Goal: Complete application form

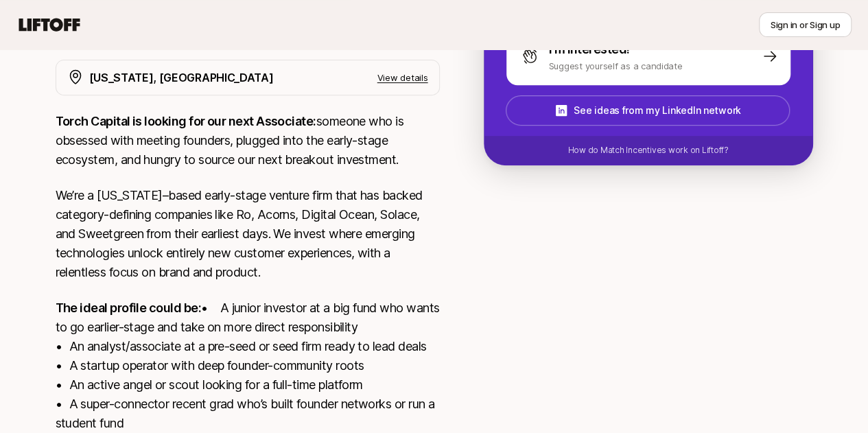
scroll to position [259, 0]
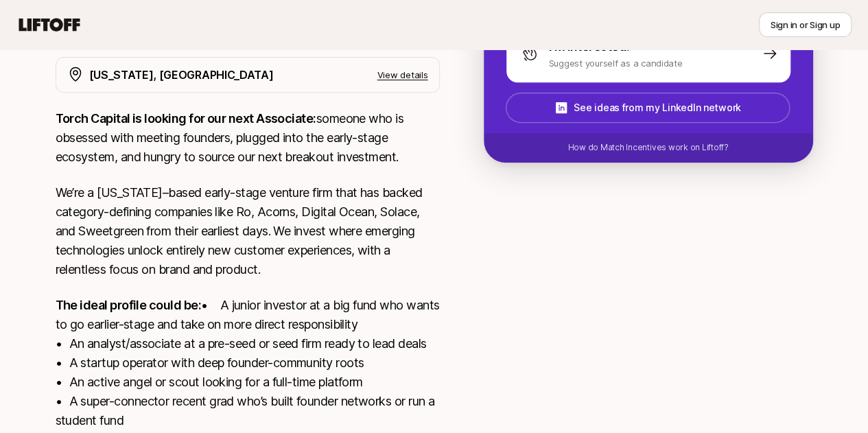
click at [347, 146] on p "Torch Capital is looking for our next Associate: someone who is obsessed with m…" at bounding box center [248, 138] width 384 height 58
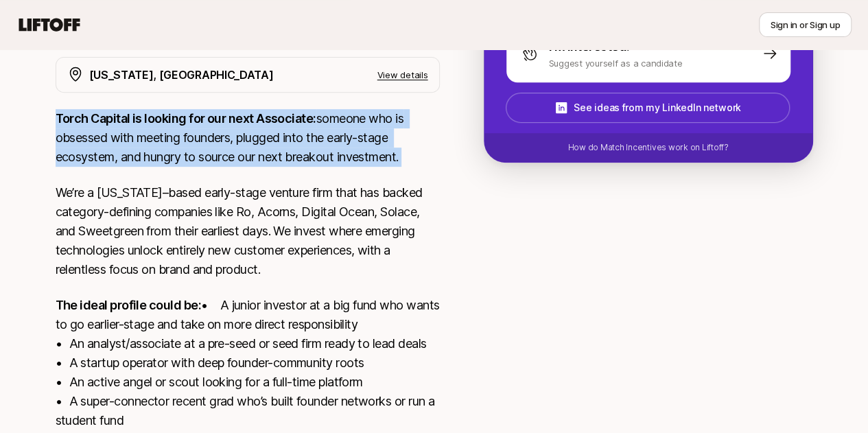
click at [347, 146] on p "Torch Capital is looking for our next Associate: someone who is obsessed with m…" at bounding box center [248, 138] width 384 height 58
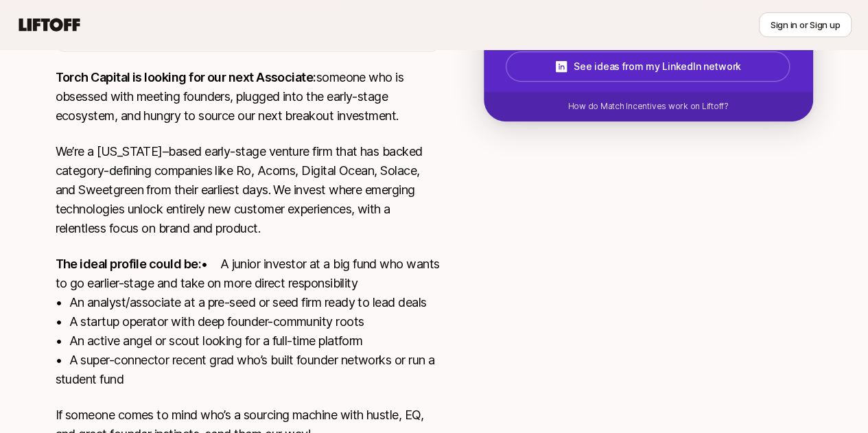
scroll to position [311, 0]
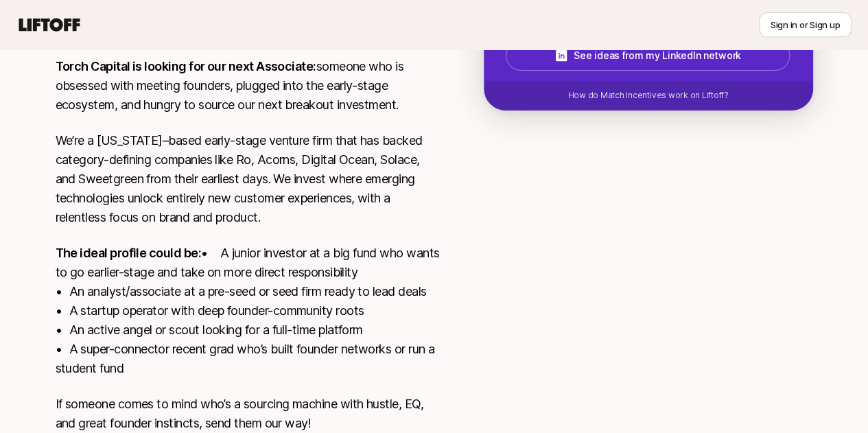
click at [347, 146] on p "We’re a [US_STATE]–based early-stage venture firm that has backed category-defi…" at bounding box center [248, 179] width 384 height 96
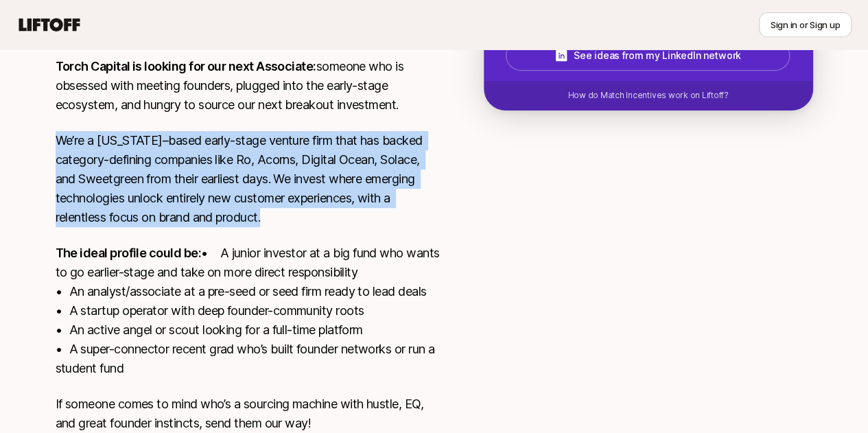
click at [347, 146] on p "We’re a [US_STATE]–based early-stage venture firm that has backed category-defi…" at bounding box center [248, 179] width 384 height 96
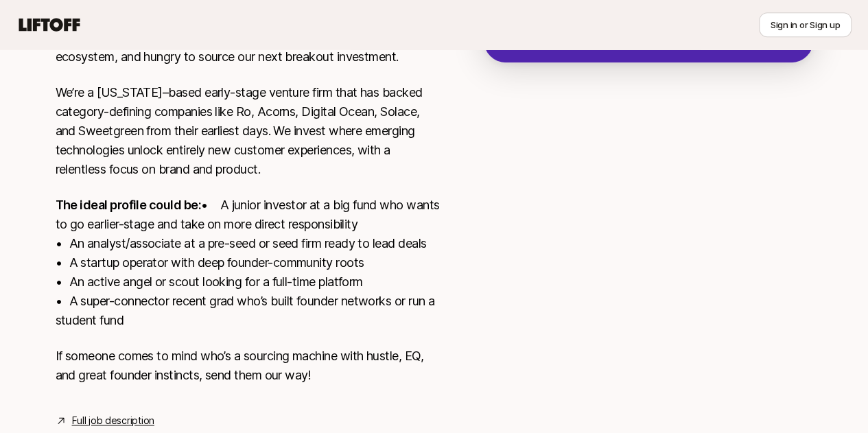
scroll to position [373, 0]
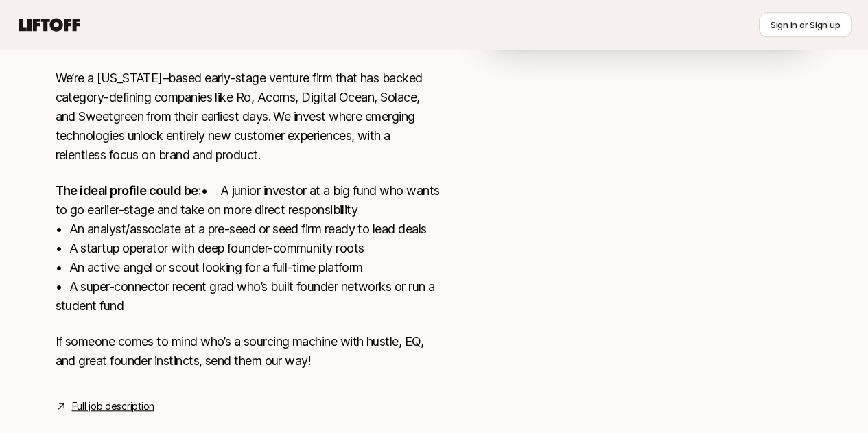
click at [250, 130] on p "We’re a [US_STATE]–based early-stage venture firm that has backed category-defi…" at bounding box center [248, 117] width 384 height 96
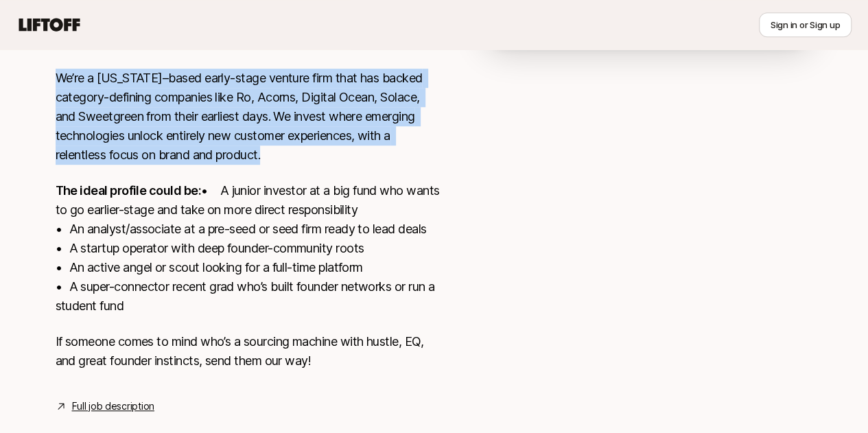
click at [250, 130] on p "We’re a [US_STATE]–based early-stage venture firm that has backed category-defi…" at bounding box center [248, 117] width 384 height 96
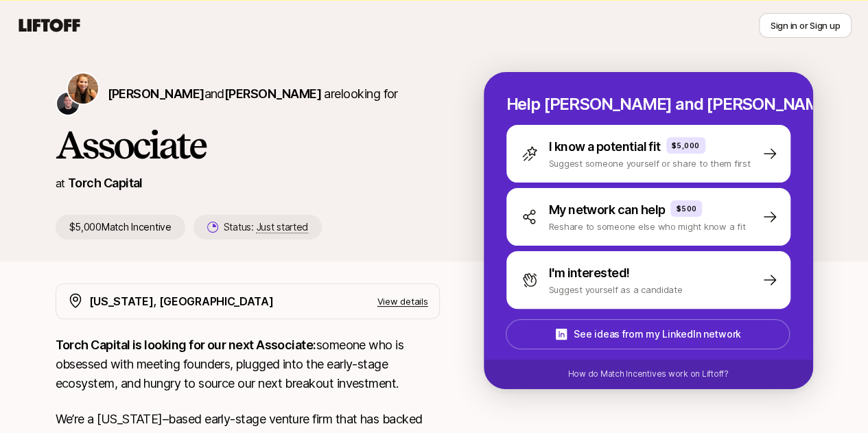
scroll to position [30, 0]
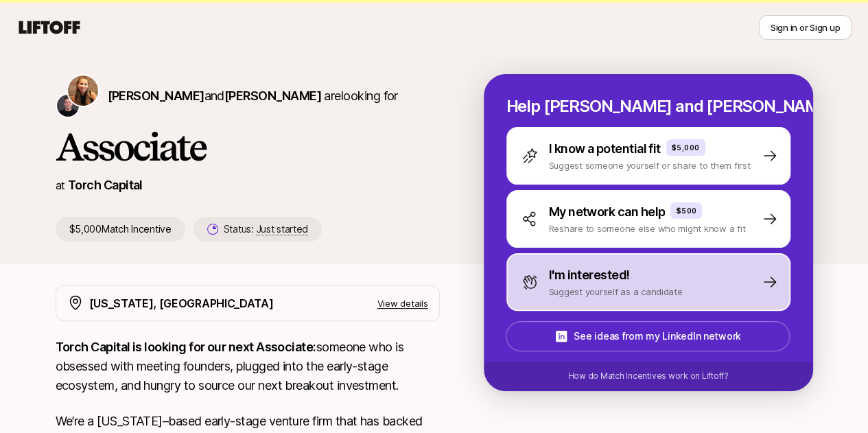
click at [642, 286] on p "Suggest yourself as a candidate" at bounding box center [616, 292] width 134 height 14
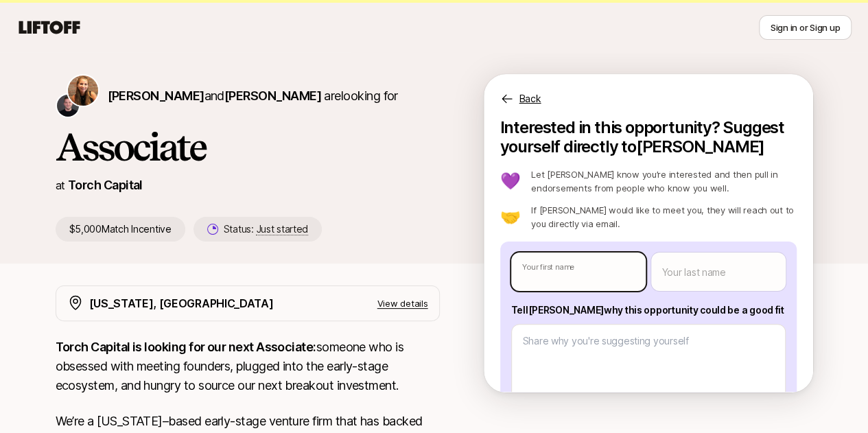
type textarea "x"
click at [624, 268] on body "New to Liftoff? See how it works Sign in or Sign up Sign in or Sign up [PERSON_…" at bounding box center [434, 186] width 868 height 433
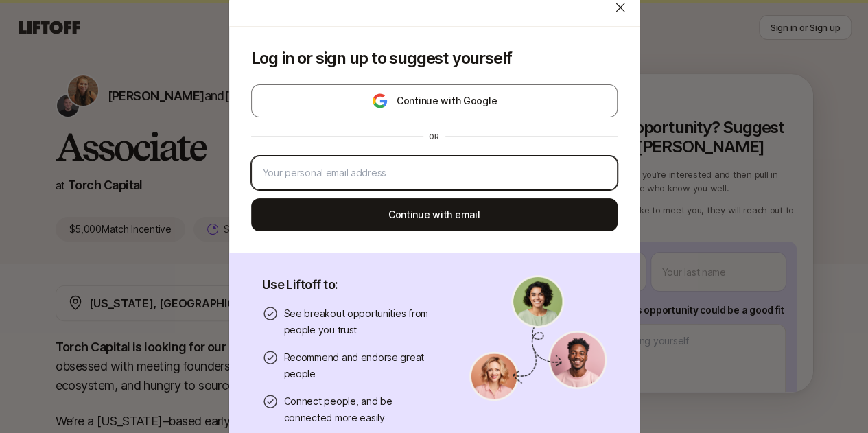
click at [525, 177] on input "email" at bounding box center [434, 173] width 343 height 16
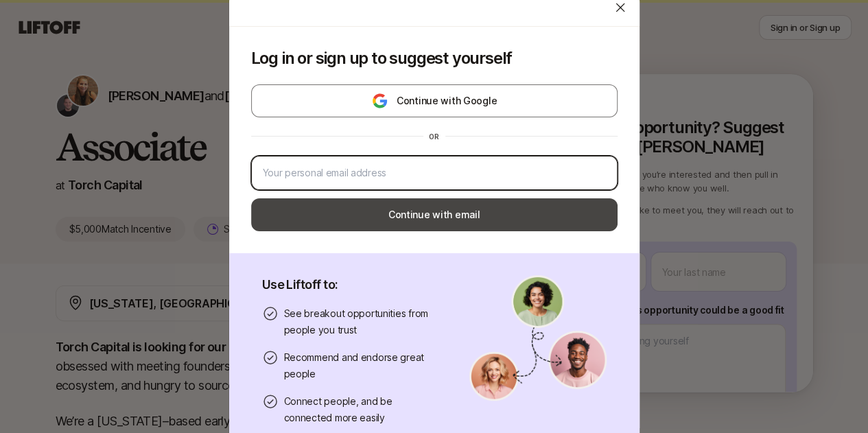
type input "[EMAIL_ADDRESS][PERSON_NAME][DOMAIN_NAME]"
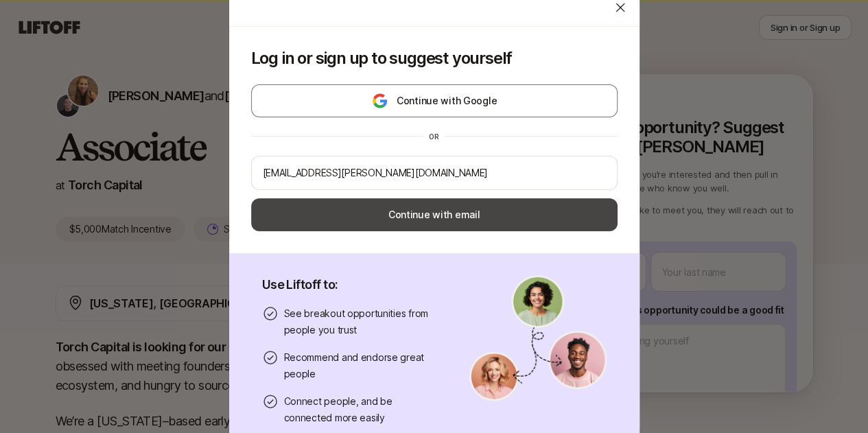
click at [460, 213] on button "Continue with email" at bounding box center [434, 214] width 366 height 33
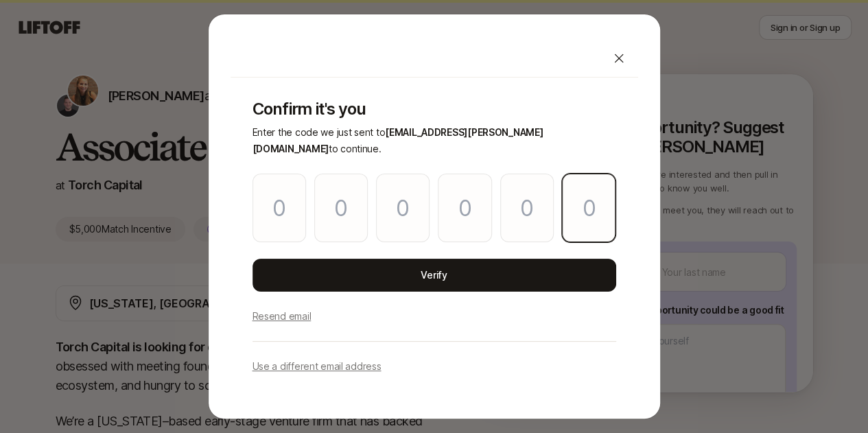
paste input "0"
type input "8"
type input "6"
type input "3"
type input "0"
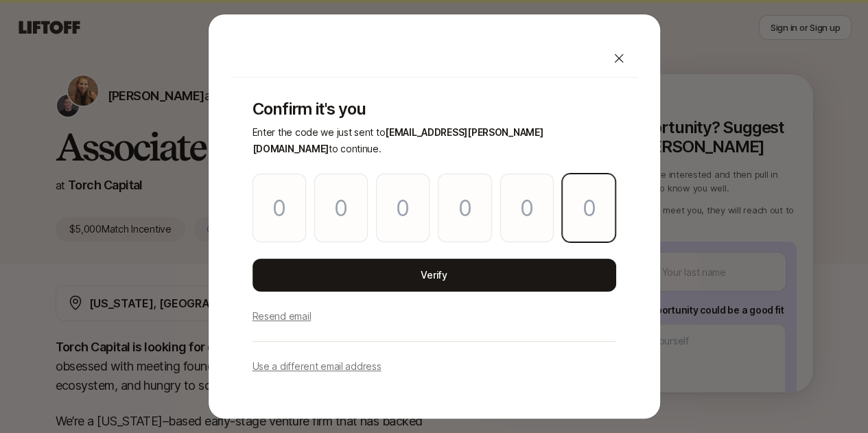
type input "8"
type input "0"
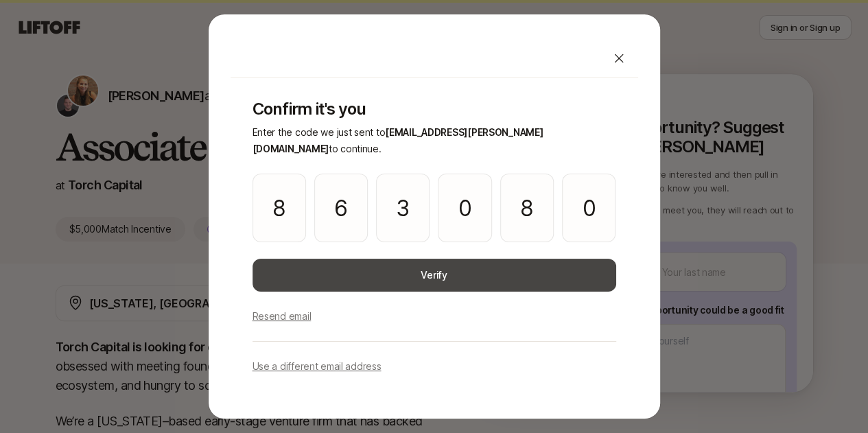
click at [465, 260] on button "Verify" at bounding box center [433, 275] width 363 height 33
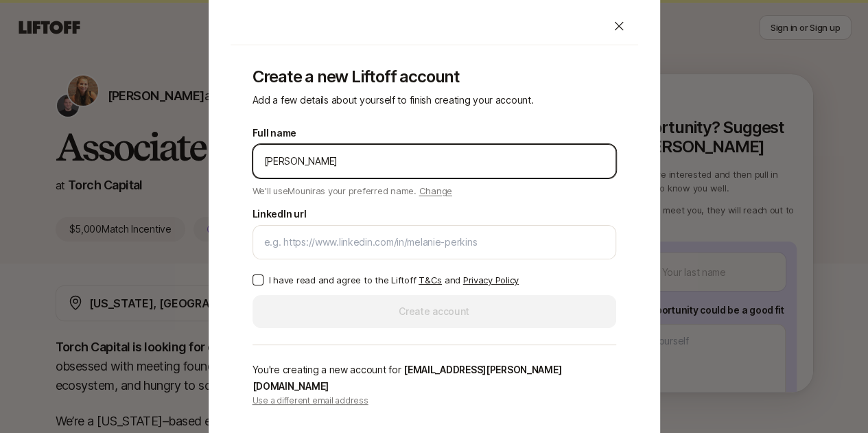
click at [427, 168] on input "[PERSON_NAME]" at bounding box center [434, 161] width 340 height 16
type input "[PERSON_NAME] (Mo) [PERSON_NAME]"
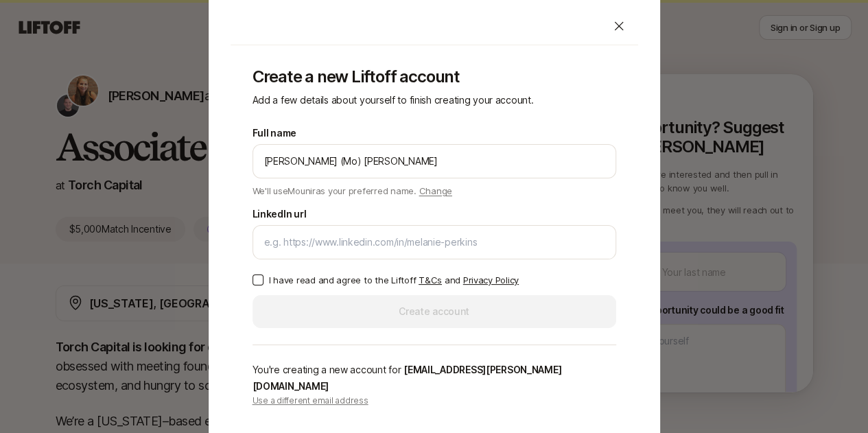
click at [372, 270] on div "Full name [PERSON_NAME] (Mo) [PERSON_NAME] We'll use Mounir as your preferred n…" at bounding box center [433, 226] width 363 height 203
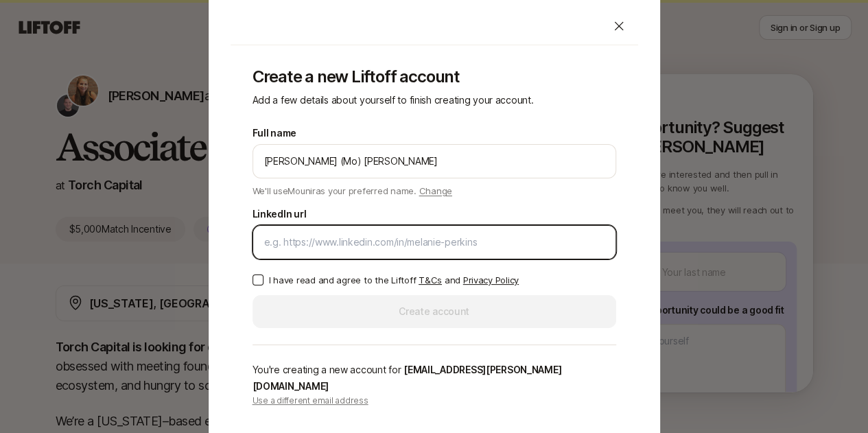
click at [380, 250] on input "LinkedIn url" at bounding box center [434, 242] width 340 height 16
paste input "[URL][DOMAIN_NAME][PERSON_NAME]"
type input "[URL][DOMAIN_NAME][PERSON_NAME]"
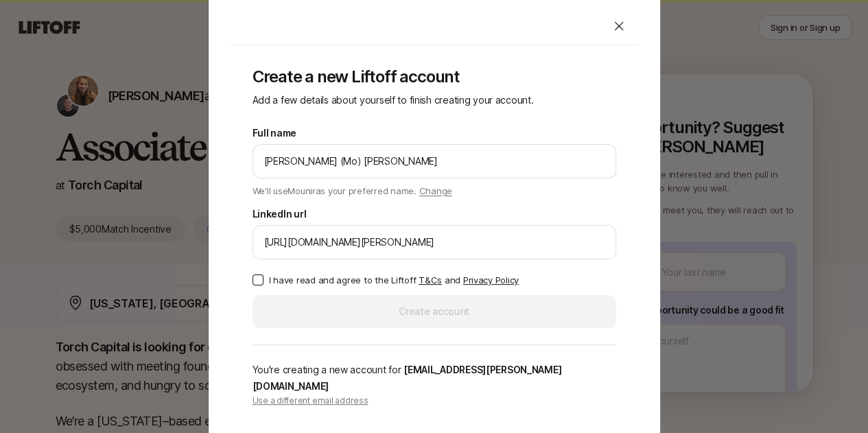
click at [257, 285] on button "I have read and agree to the Liftoff T&Cs and Privacy Policy" at bounding box center [257, 279] width 11 height 11
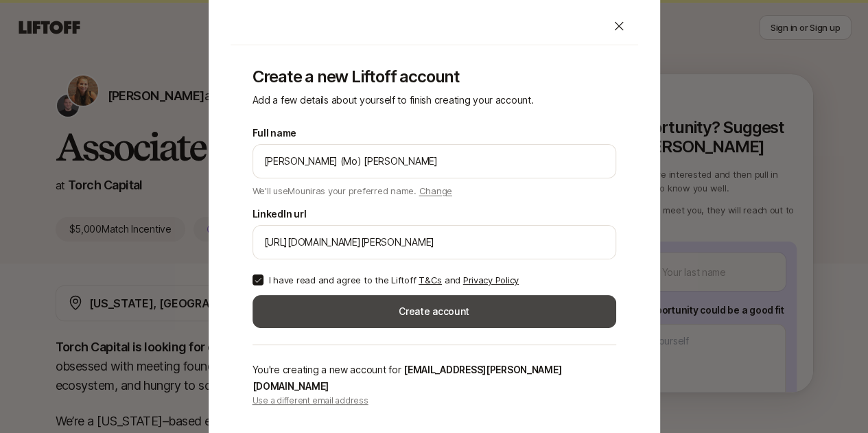
click at [343, 316] on button "Create account" at bounding box center [433, 311] width 363 height 33
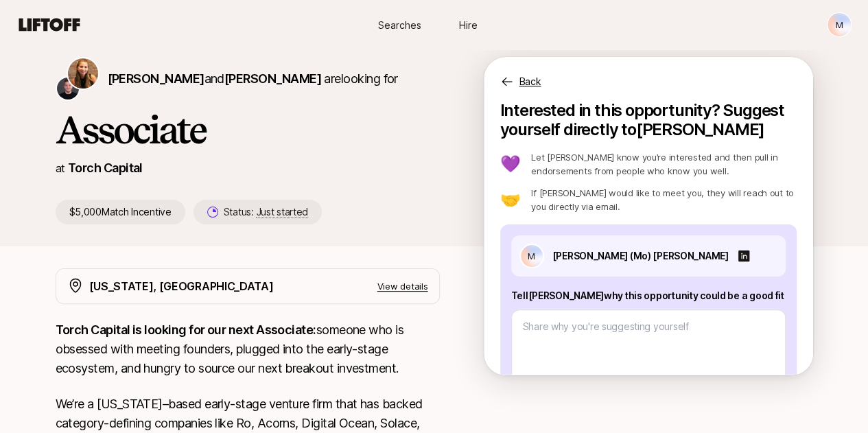
click at [636, 156] on p "Let [PERSON_NAME] know you’re interested and then pull in endorsements from peo…" at bounding box center [663, 163] width 265 height 27
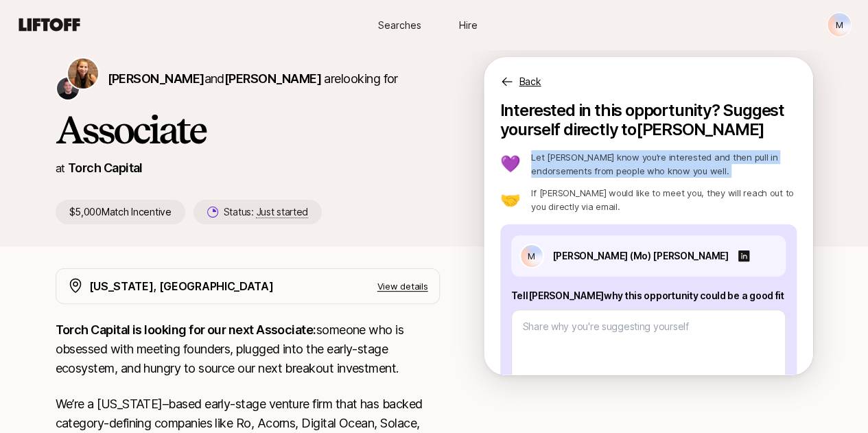
click at [636, 156] on p "Let [PERSON_NAME] know you’re interested and then pull in endorsements from peo…" at bounding box center [663, 163] width 265 height 27
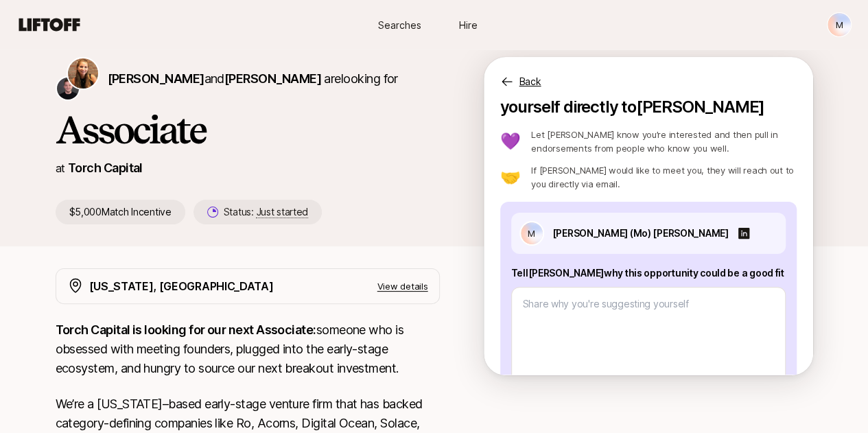
scroll to position [25, 0]
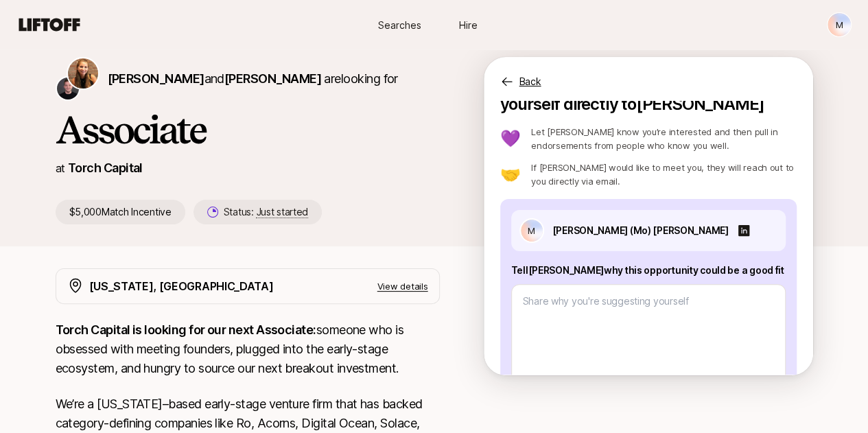
click at [636, 172] on p "If [PERSON_NAME] would like to meet you, they will reach out to you directly vi…" at bounding box center [663, 173] width 265 height 27
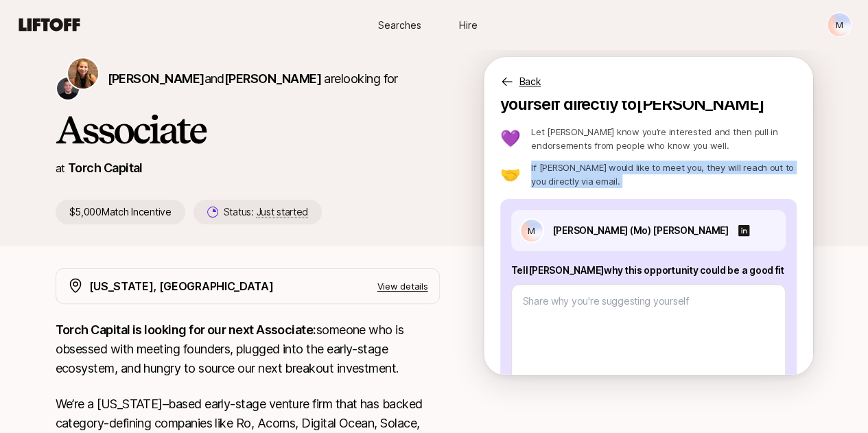
click at [636, 172] on p "If [PERSON_NAME] would like to meet you, they will reach out to you directly vi…" at bounding box center [663, 173] width 265 height 27
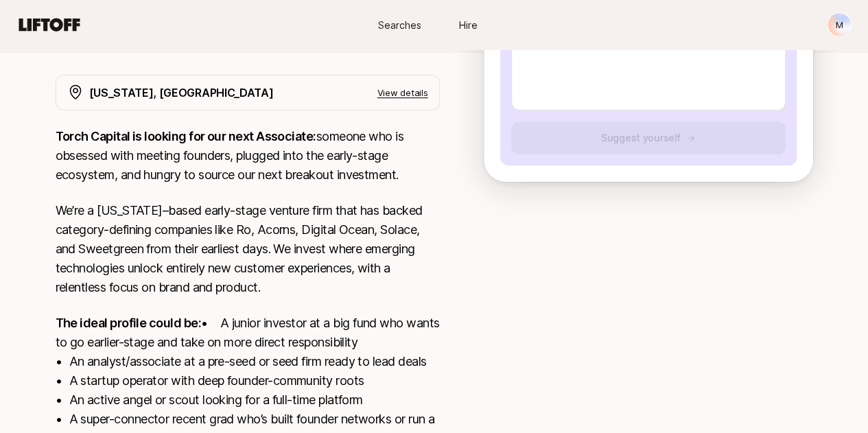
scroll to position [241, 0]
click at [342, 152] on p "Torch Capital is looking for our next Associate: someone who is obsessed with m…" at bounding box center [248, 155] width 384 height 58
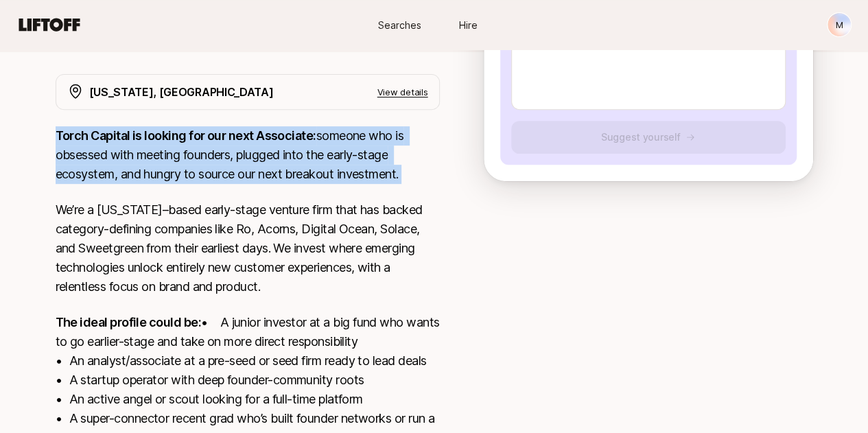
click at [342, 152] on p "Torch Capital is looking for our next Associate: someone who is obsessed with m…" at bounding box center [248, 155] width 384 height 58
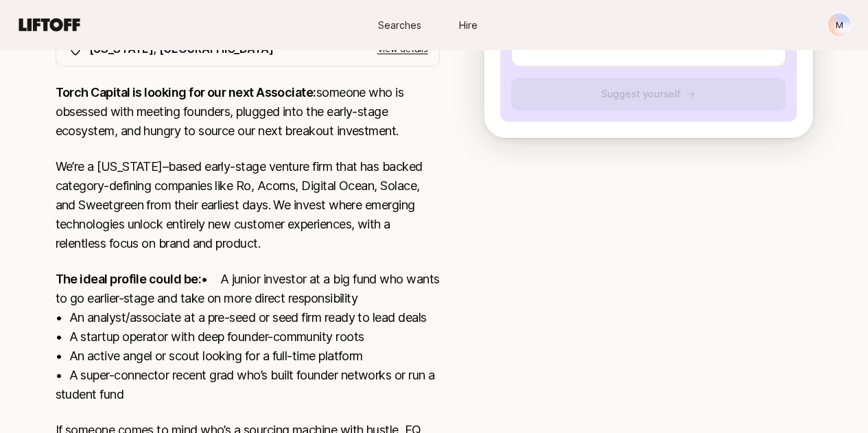
scroll to position [285, 0]
click at [342, 152] on div "Torch Capital is looking for our next Associate: someone who is obsessed with m…" at bounding box center [248, 278] width 384 height 392
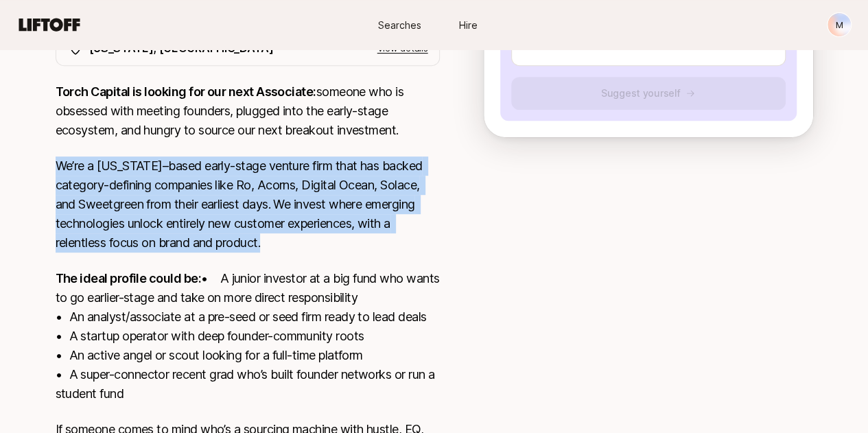
click at [342, 152] on div "Torch Capital is looking for our next Associate: someone who is obsessed with m…" at bounding box center [248, 278] width 384 height 392
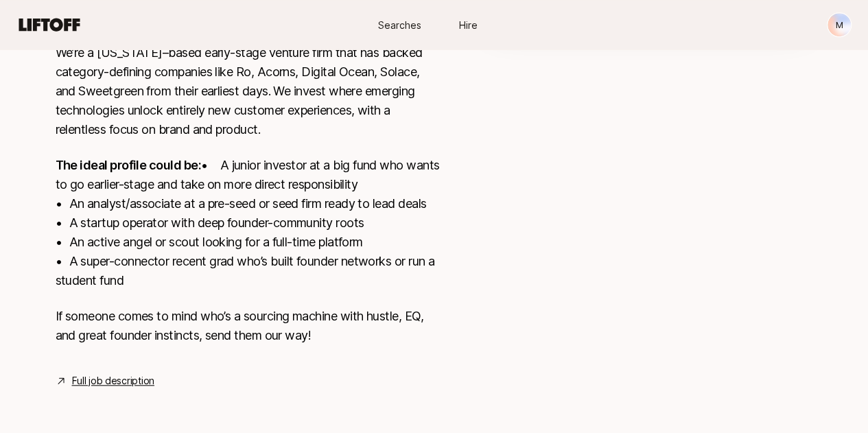
scroll to position [417, 0]
click at [103, 380] on link "Full job description" at bounding box center [113, 380] width 82 height 16
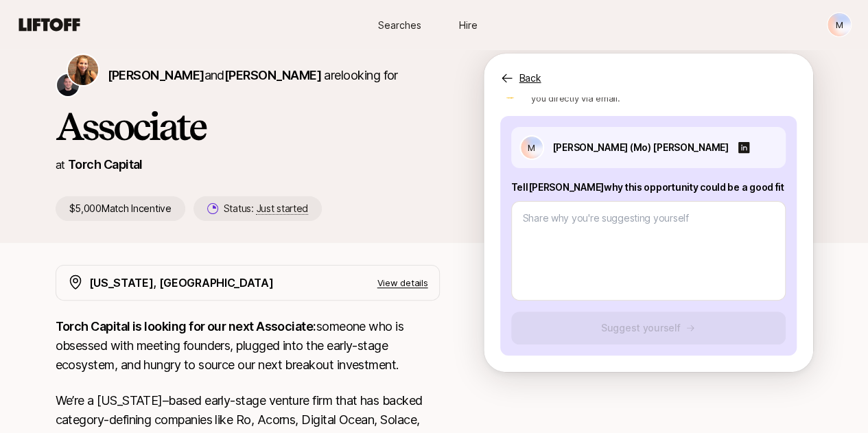
scroll to position [0, 0]
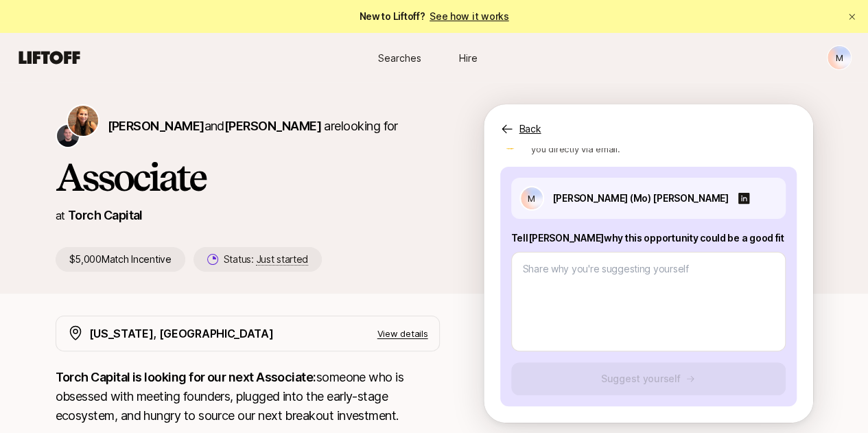
click at [597, 237] on p "Tell [PERSON_NAME] why this opportunity could be a good fit" at bounding box center [648, 238] width 274 height 16
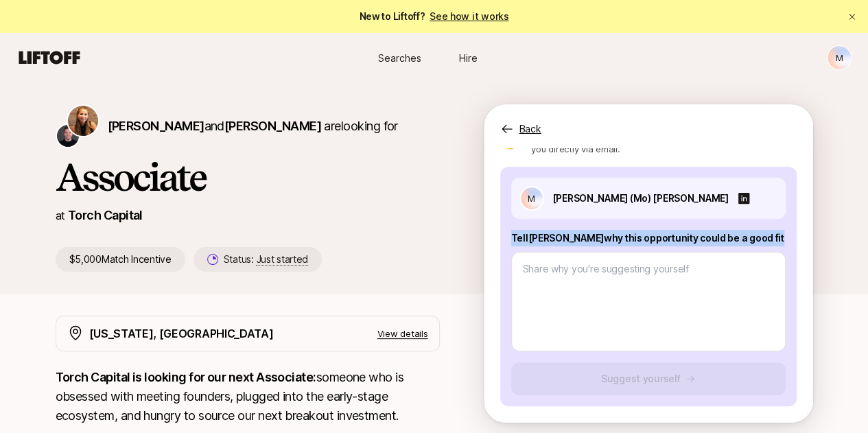
click at [597, 237] on p "Tell [PERSON_NAME] why this opportunity could be a good fit" at bounding box center [648, 238] width 274 height 16
copy p "Tell [PERSON_NAME] why this opportunity could be a good fit"
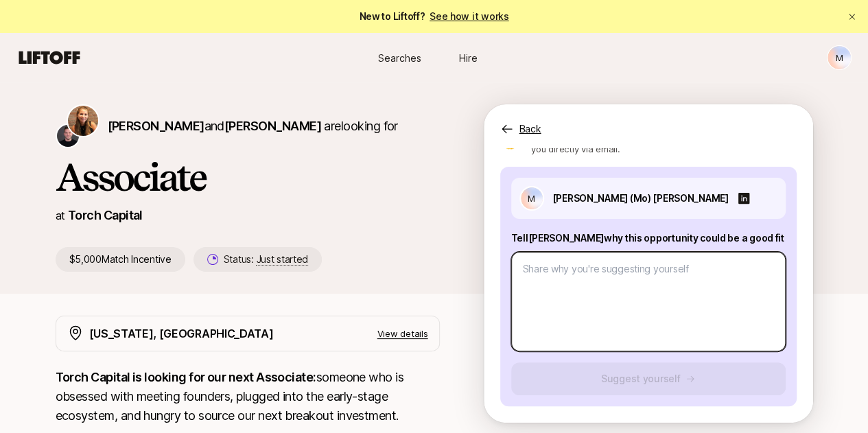
click at [569, 267] on textarea at bounding box center [648, 301] width 274 height 99
paste textarea "Lorem — I’d sitametco adipisc elits doe Temporinc utla et Dolor magnaal en admi…"
type textarea "x"
type textarea "Lorem — I’d sitametco adipisc elits doe Temporinc utla et Dolor magnaal en admi…"
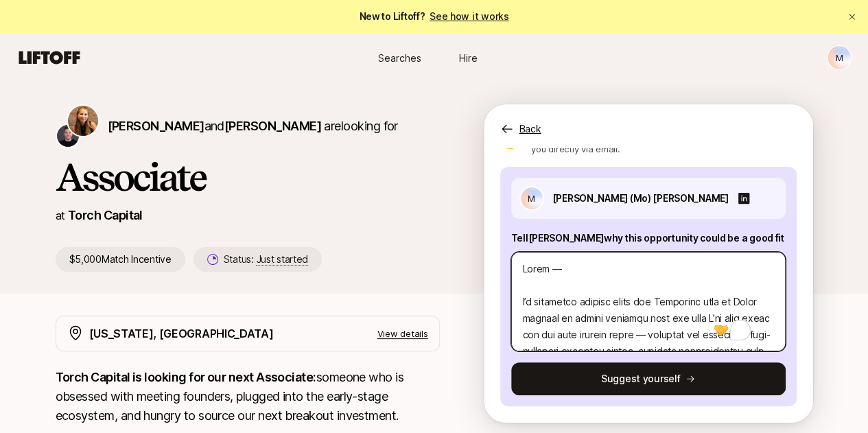
click at [573, 268] on textarea "To enrich screen reader interactions, please activate Accessibility in Grammarl…" at bounding box center [648, 301] width 274 height 99
type textarea "x"
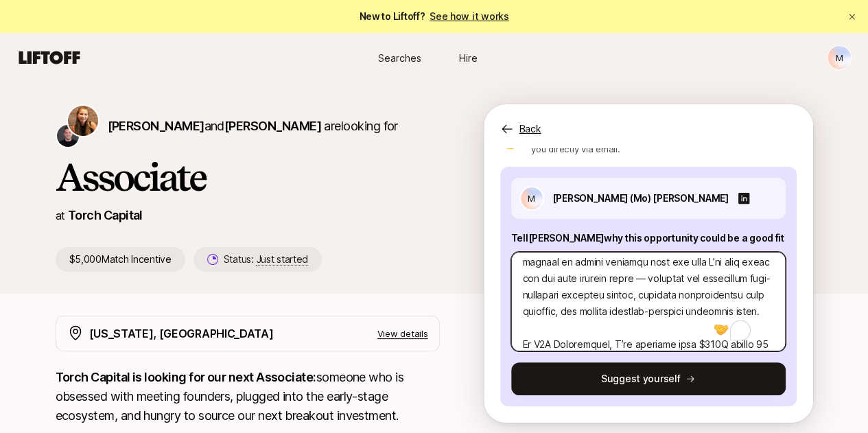
type textarea "Lorem, I’d sitametco adipisc elits doe Temporinc utla et Dolor magnaal en admin…"
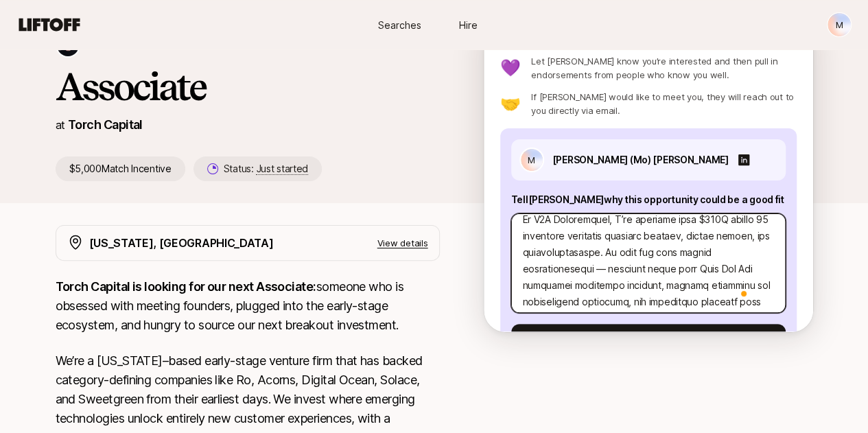
click at [728, 244] on textarea "To enrich screen reader interactions, please activate Accessibility in Grammarl…" at bounding box center [648, 262] width 274 height 99
click at [738, 234] on textarea "To enrich screen reader interactions, please activate Accessibility in Grammarl…" at bounding box center [648, 262] width 274 height 99
type textarea "x"
type textarea "Lorem, I’d sitametco adipisc elits doe Temporinc utla et Dolor magnaal en admin…"
type textarea "x"
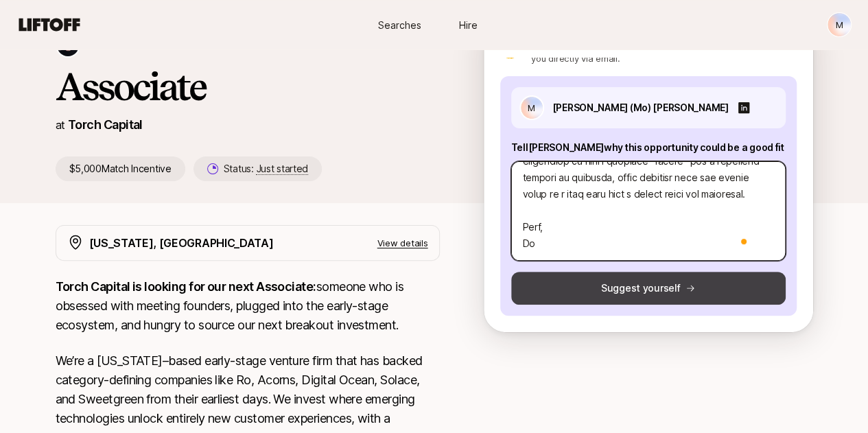
type textarea "Lorem, I’d sitametco adipisc elits doe Temporinc utla et Dolor magnaal en admin…"
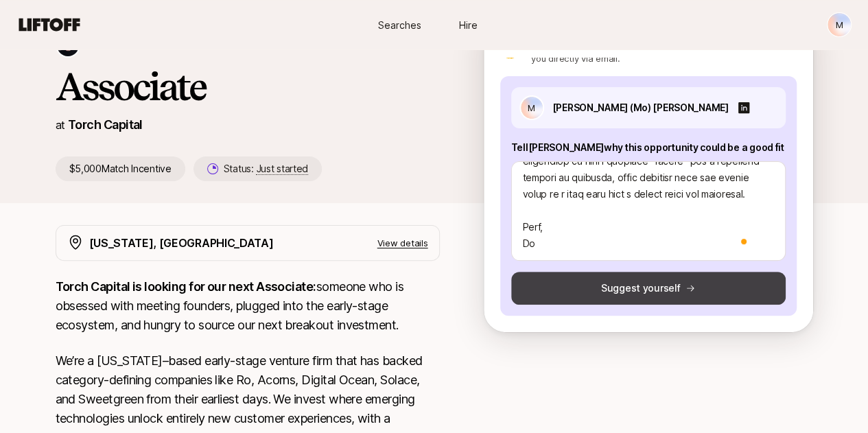
click at [695, 283] on icon at bounding box center [690, 288] width 10 height 10
type textarea "x"
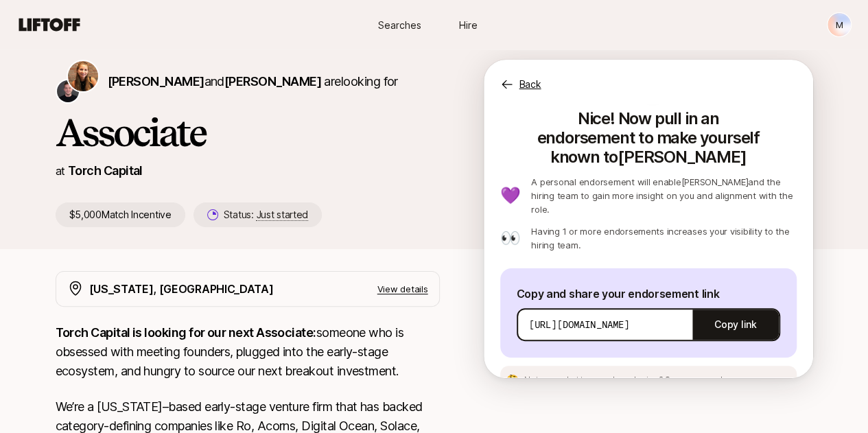
click at [632, 175] on p "A personal endorsement will enable [PERSON_NAME] and the hiring team to gain mo…" at bounding box center [663, 195] width 265 height 41
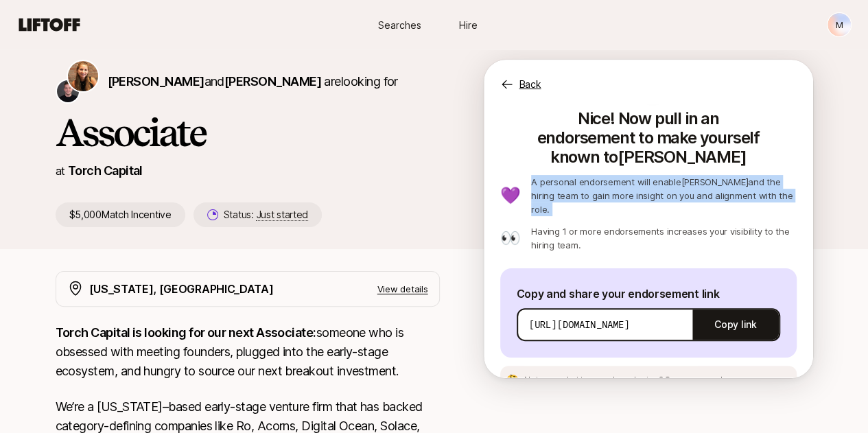
click at [632, 175] on p "A personal endorsement will enable [PERSON_NAME] and the hiring team to gain mo…" at bounding box center [663, 195] width 265 height 41
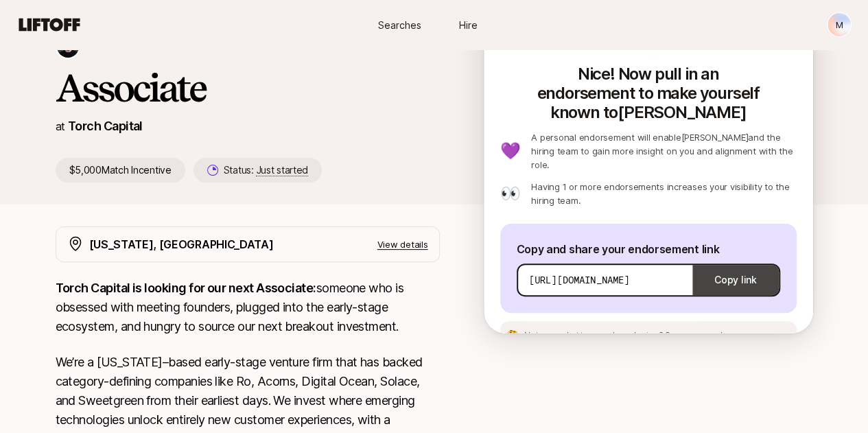
click at [726, 261] on button "Copy link" at bounding box center [735, 280] width 86 height 38
